Goal: Task Accomplishment & Management: Use online tool/utility

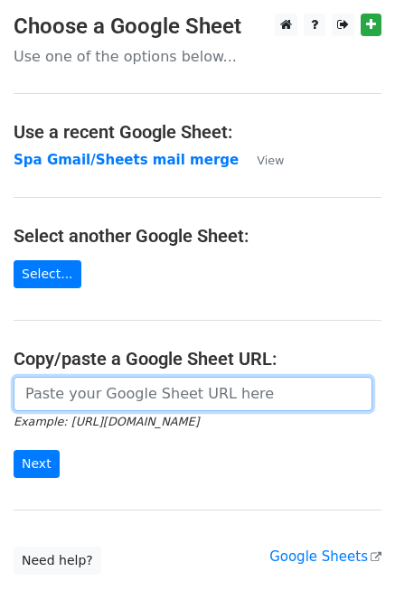
click at [107, 398] on input "url" at bounding box center [193, 394] width 359 height 34
paste input "https://docs.google.com/spreadsheets/d/12SgJE2jKZEKWpXJfKh3gZxr3i7rJy1mBpCsRnPz…"
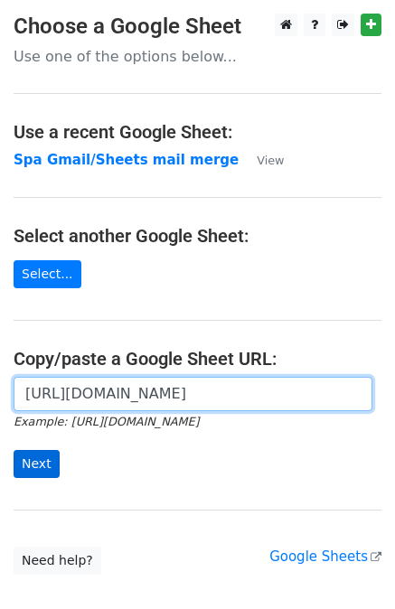
type input "https://docs.google.com/spreadsheets/d/12SgJE2jKZEKWpXJfKh3gZxr3i7rJy1mBpCsRnPz…"
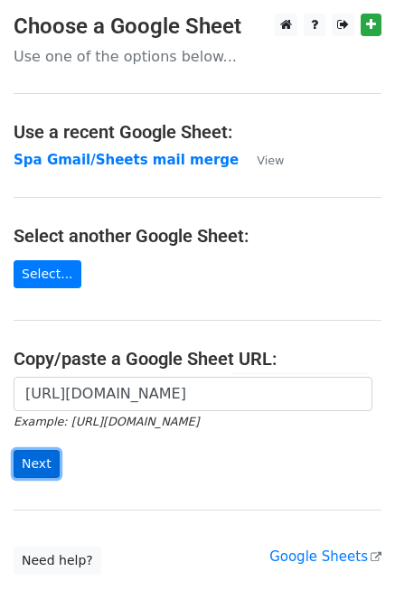
scroll to position [0, 0]
click at [45, 469] on input "Next" at bounding box center [37, 464] width 46 height 28
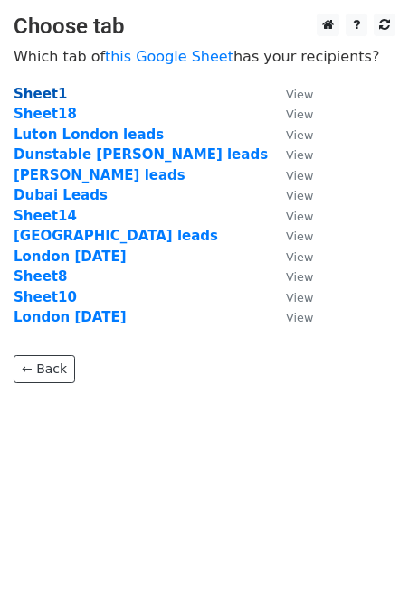
click at [51, 95] on strong "Sheet1" at bounding box center [40, 94] width 53 height 16
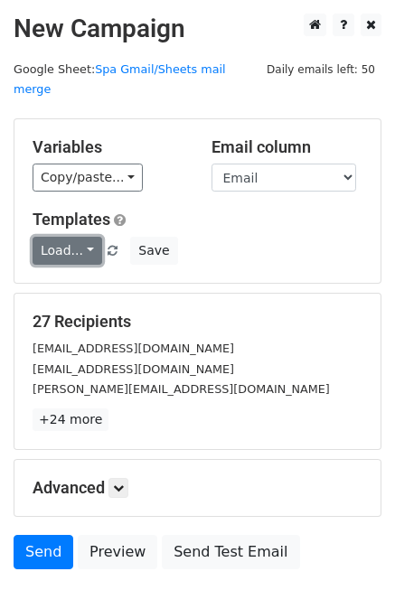
click at [78, 237] on link "Load..." at bounding box center [68, 251] width 70 height 28
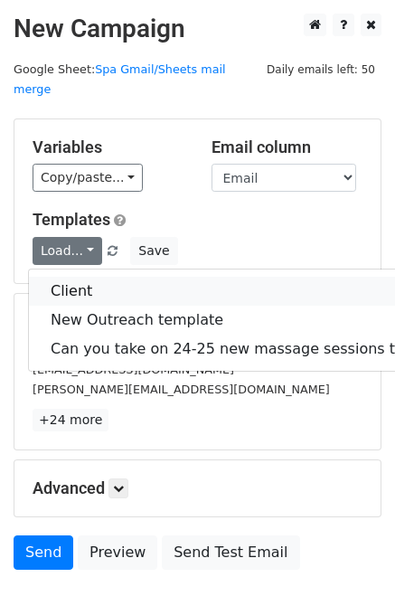
click at [88, 277] on link "Client" at bounding box center [262, 291] width 467 height 29
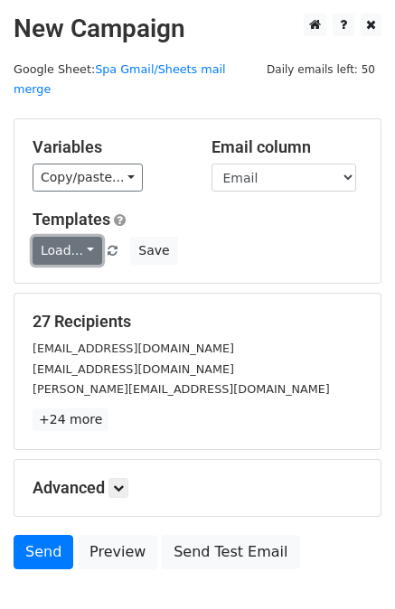
click at [66, 237] on link "Load..." at bounding box center [68, 251] width 70 height 28
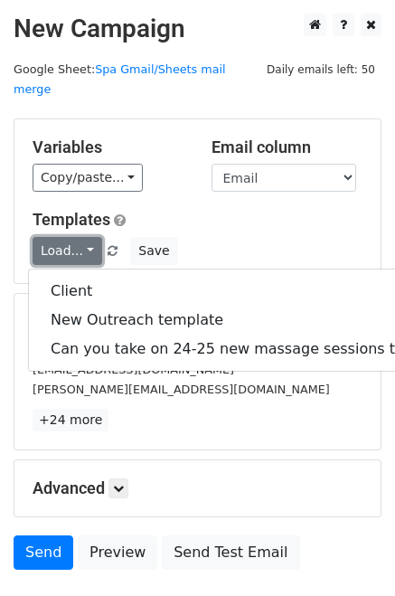
click at [66, 237] on link "Load..." at bounding box center [68, 251] width 70 height 28
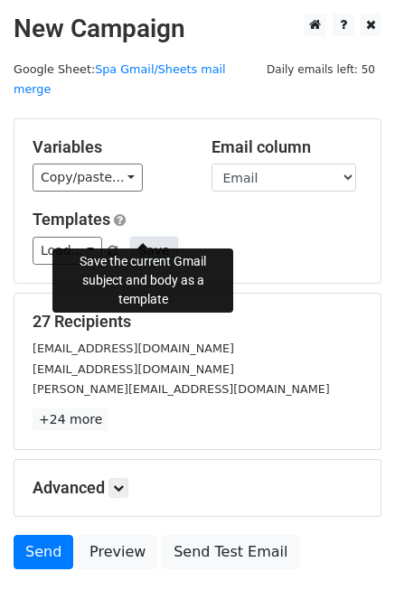
click at [144, 237] on button "Save" at bounding box center [153, 251] width 47 height 28
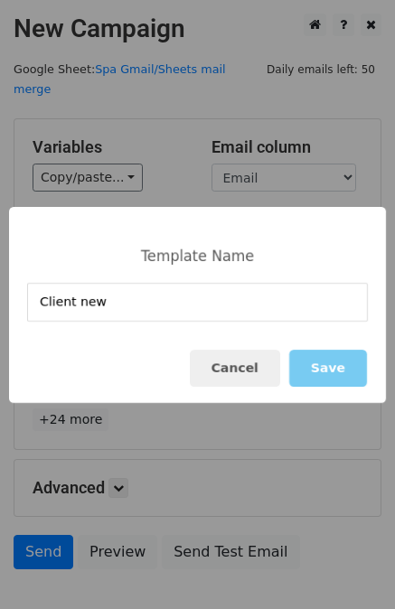
type input "Client new"
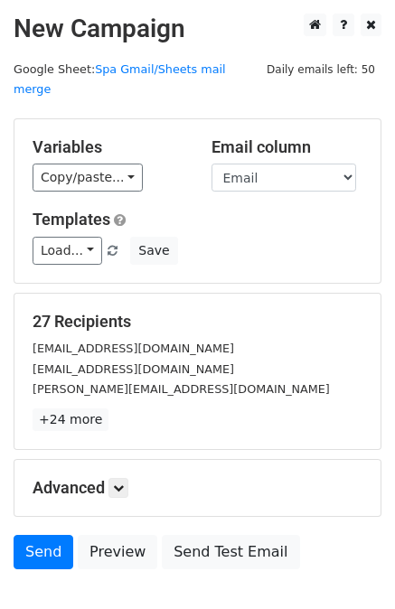
click at [166, 183] on div "Variables Copy/paste... {{Name}} {{Last name}} {{Email}} {{Description}} {{Disc…" at bounding box center [197, 201] width 366 height 164
click at [76, 237] on link "Load..." at bounding box center [68, 251] width 70 height 28
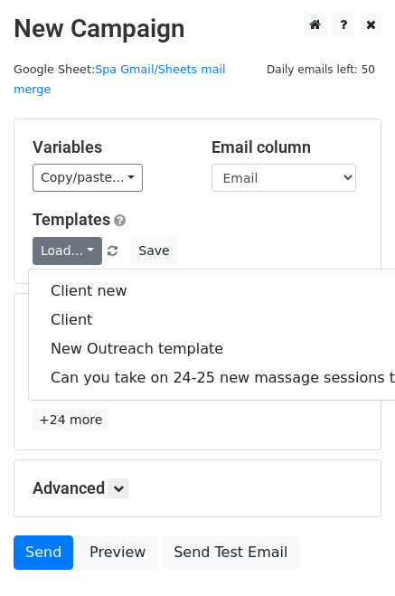
click at [193, 210] on h5 "Templates" at bounding box center [198, 220] width 330 height 20
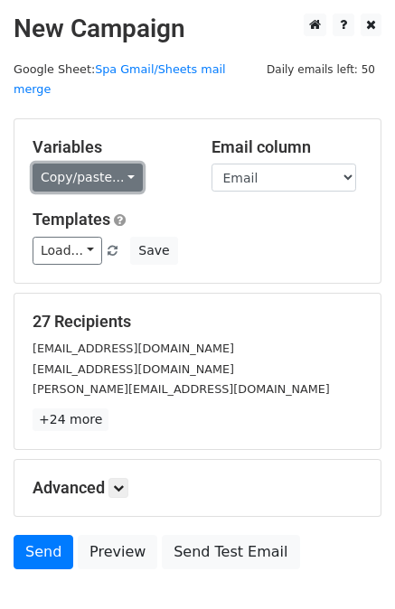
click at [105, 164] on link "Copy/paste..." at bounding box center [88, 178] width 110 height 28
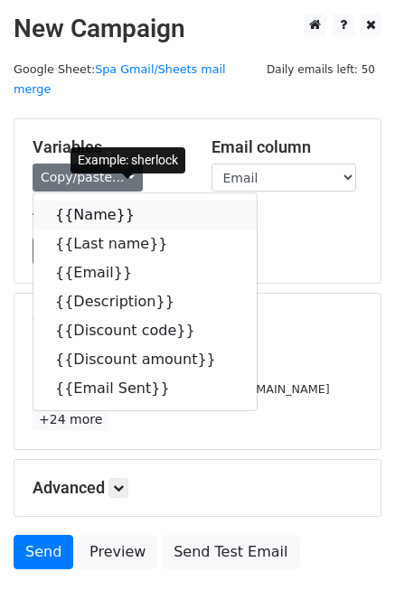
click at [87, 201] on link "{{Name}}" at bounding box center [144, 215] width 223 height 29
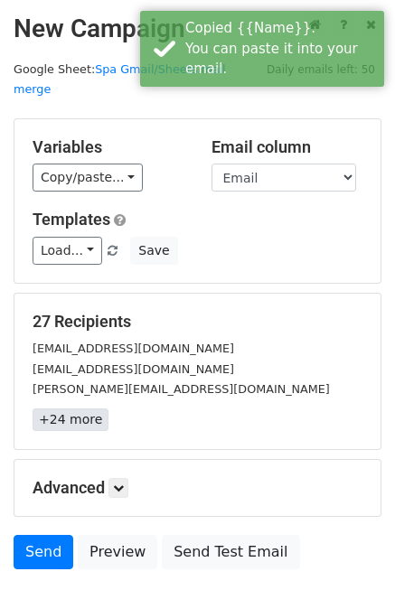
scroll to position [90, 0]
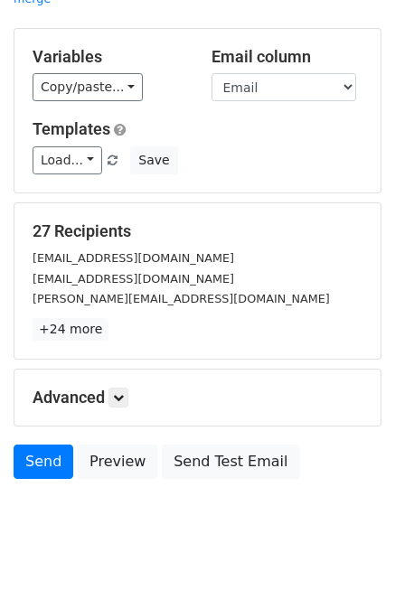
click at [127, 370] on div "Advanced Tracking Track Opens UTM Codes Track Clicks Filters Only include sprea…" at bounding box center [197, 398] width 366 height 56
click at [117, 392] on icon at bounding box center [118, 397] width 11 height 11
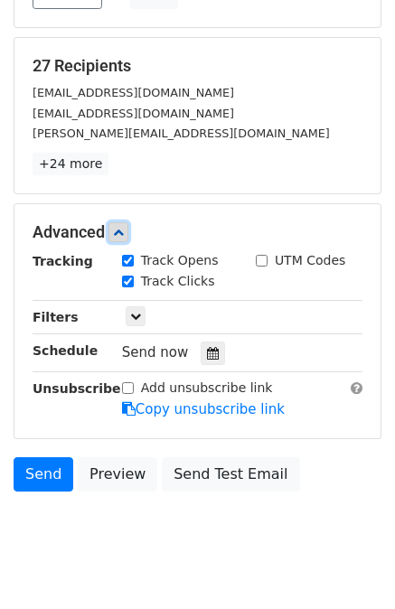
scroll to position [268, 0]
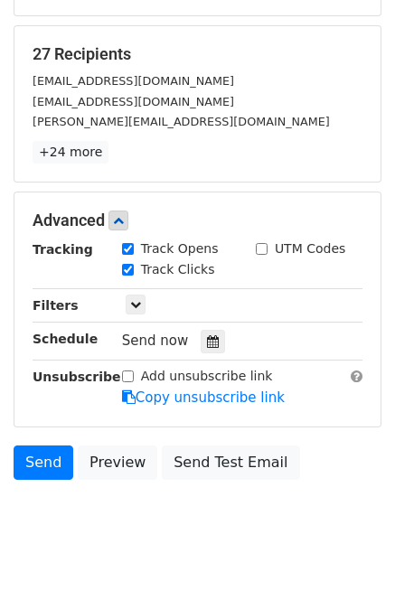
click at [271, 240] on div "UTM Codes" at bounding box center [301, 249] width 90 height 19
click at [264, 243] on input "UTM Codes" at bounding box center [262, 249] width 12 height 12
checkbox input "true"
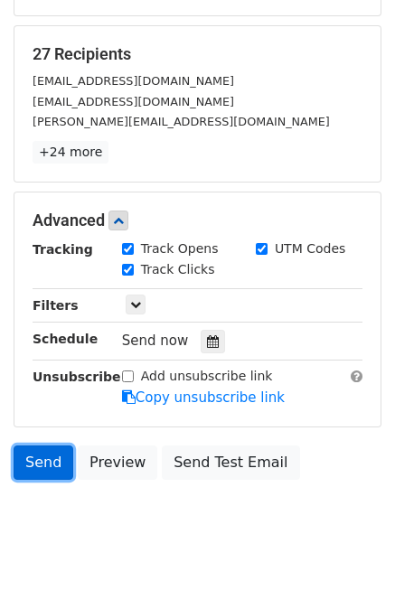
click at [38, 446] on link "Send" at bounding box center [44, 463] width 60 height 34
